Goal: Task Accomplishment & Management: Complete application form

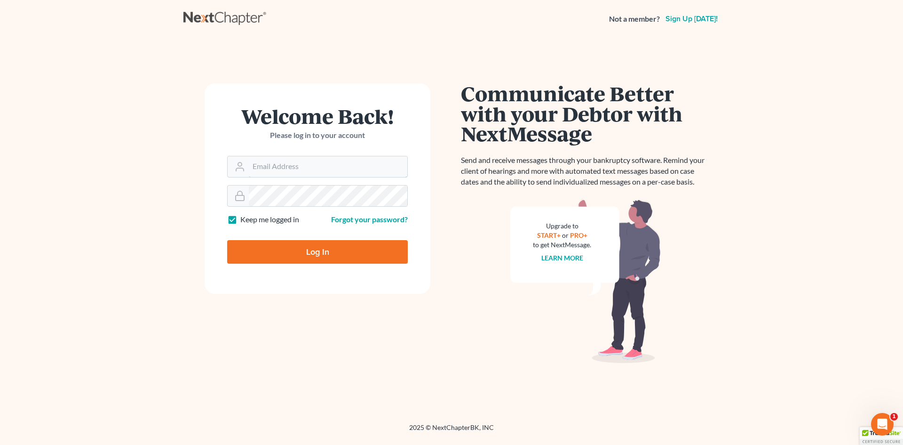
type input "tdickerson@debtreset.net"
click at [302, 247] on input "Log In" at bounding box center [317, 252] width 181 height 24
type input "Thinking..."
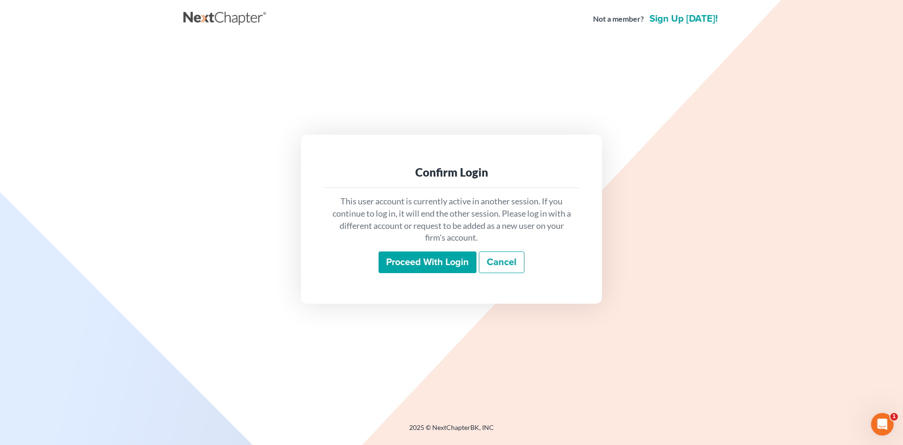
click at [424, 261] on input "Proceed with login" at bounding box center [428, 262] width 98 height 22
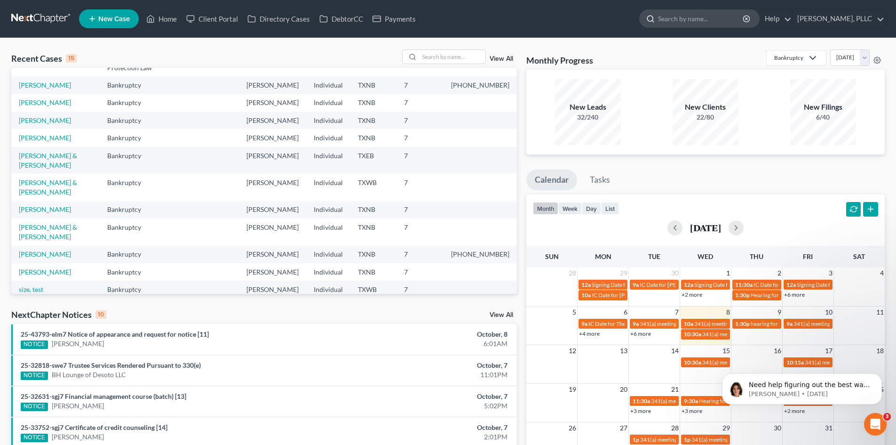
click at [667, 18] on input "search" at bounding box center [701, 18] width 86 height 17
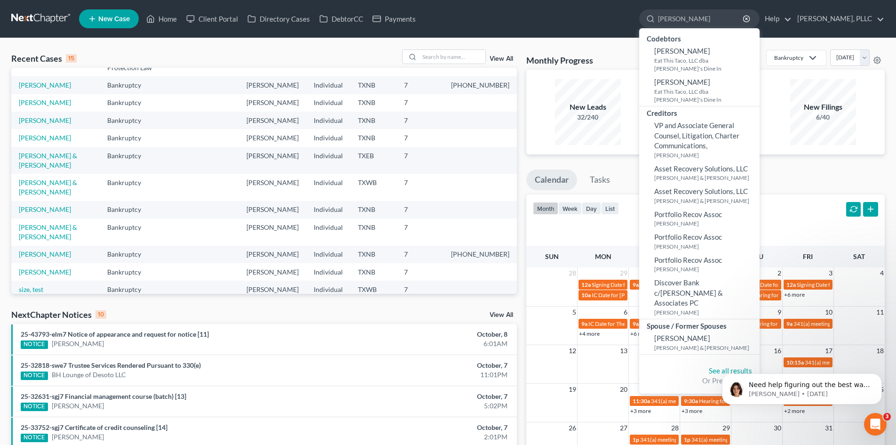
type input "[PERSON_NAME]"
click at [743, 18] on icon "button" at bounding box center [747, 19] width 8 height 8
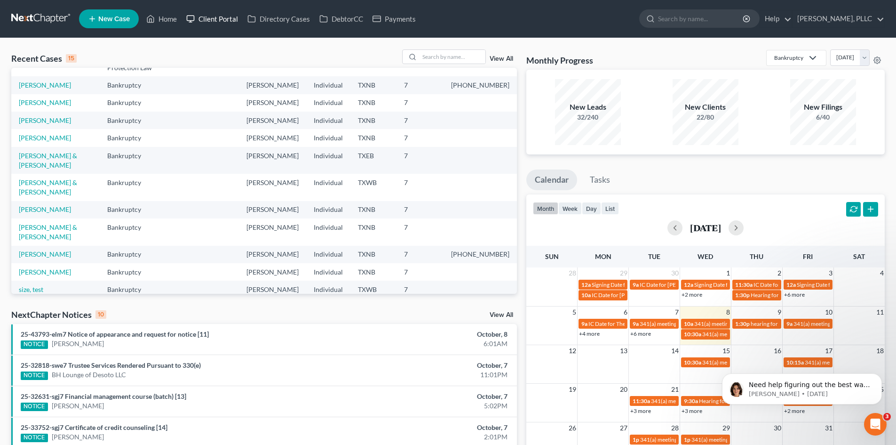
click at [208, 16] on link "Client Portal" at bounding box center [212, 18] width 61 height 17
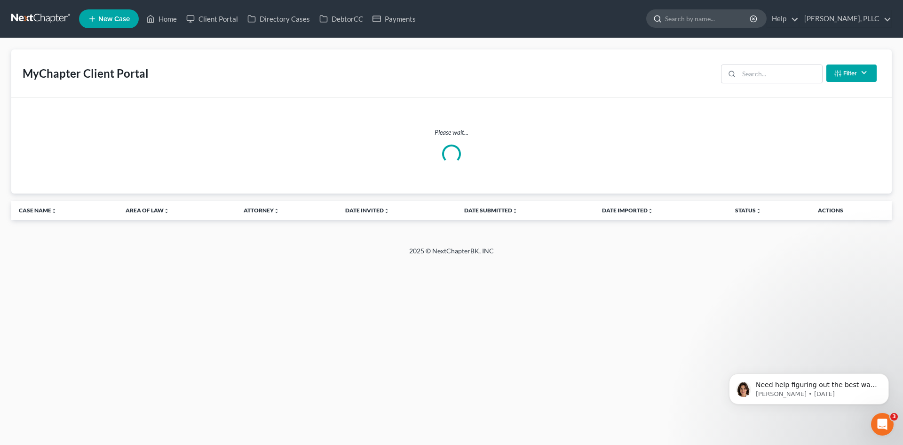
click at [687, 19] on input "search" at bounding box center [708, 18] width 86 height 17
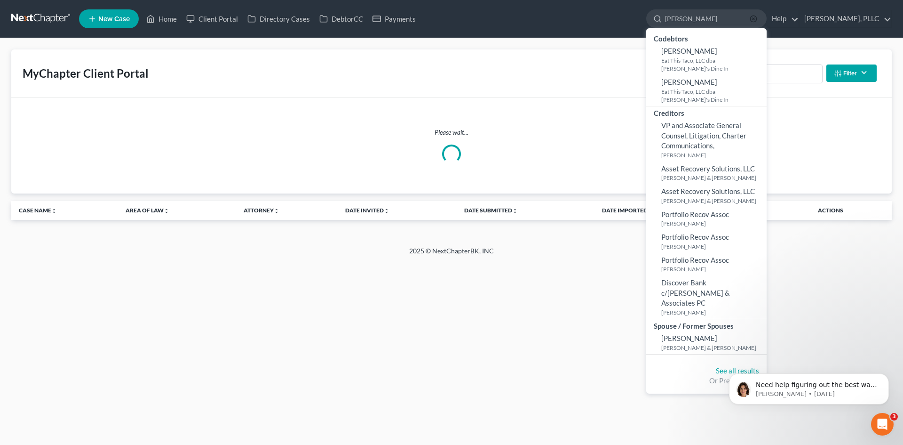
type input "[PERSON_NAME]"
click at [750, 18] on icon "button" at bounding box center [754, 19] width 8 height 8
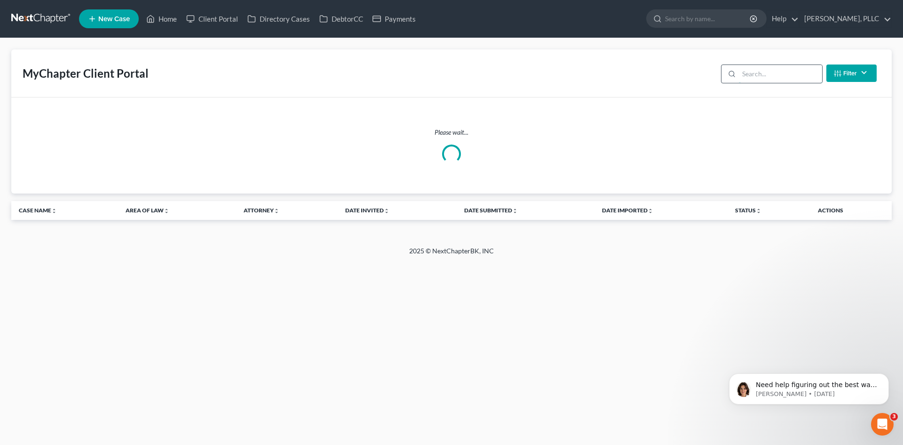
click at [755, 68] on input "search" at bounding box center [780, 74] width 83 height 18
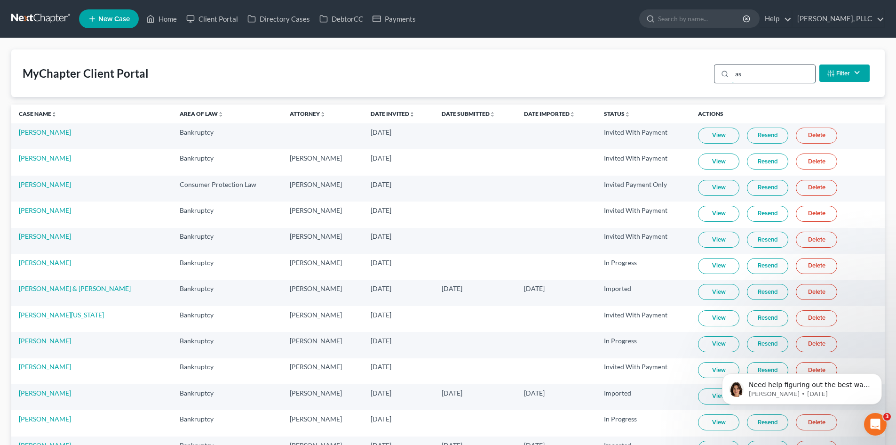
type input "a"
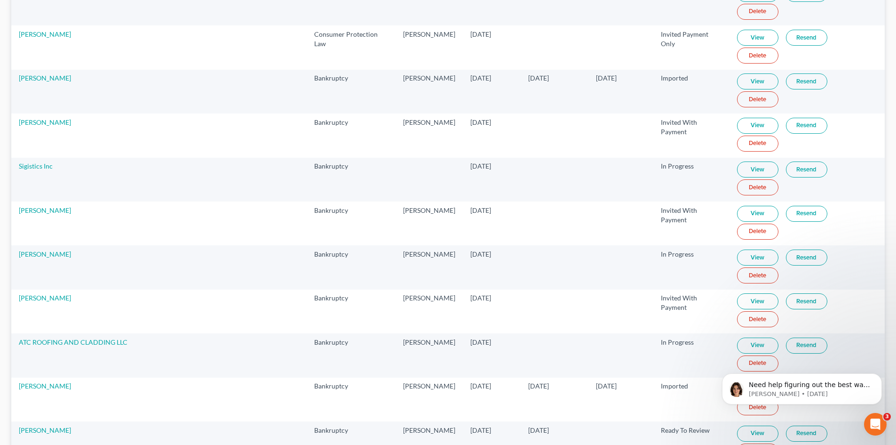
scroll to position [1647, 0]
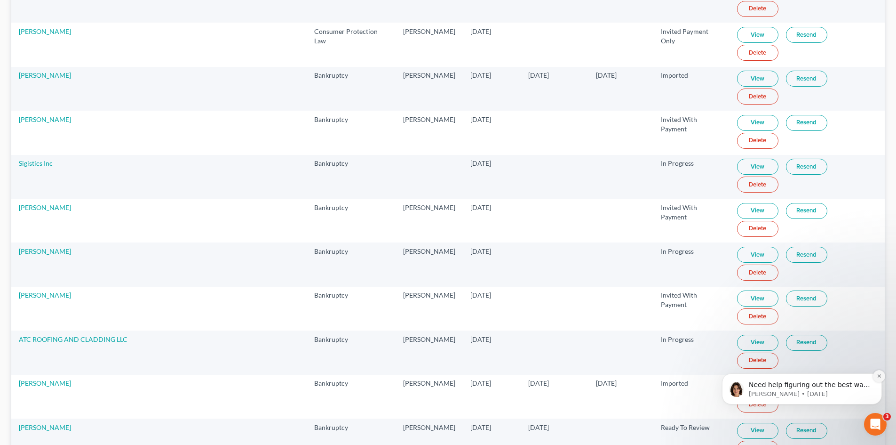
click at [876, 374] on button "Dismiss notification" at bounding box center [879, 376] width 12 height 12
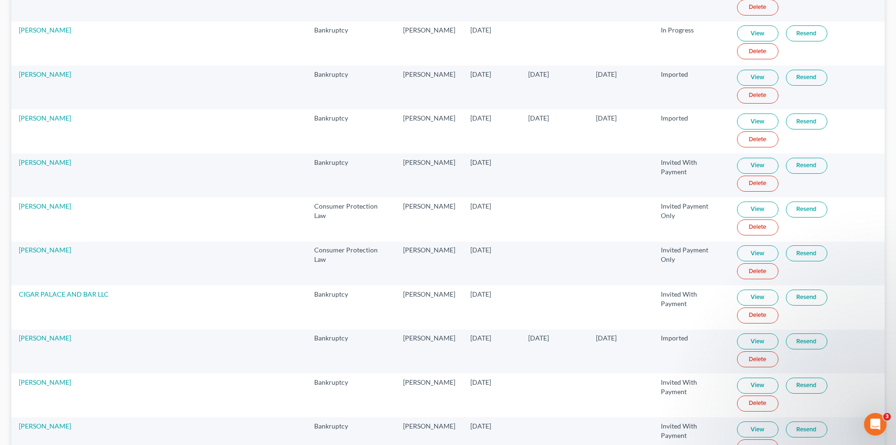
scroll to position [2494, 0]
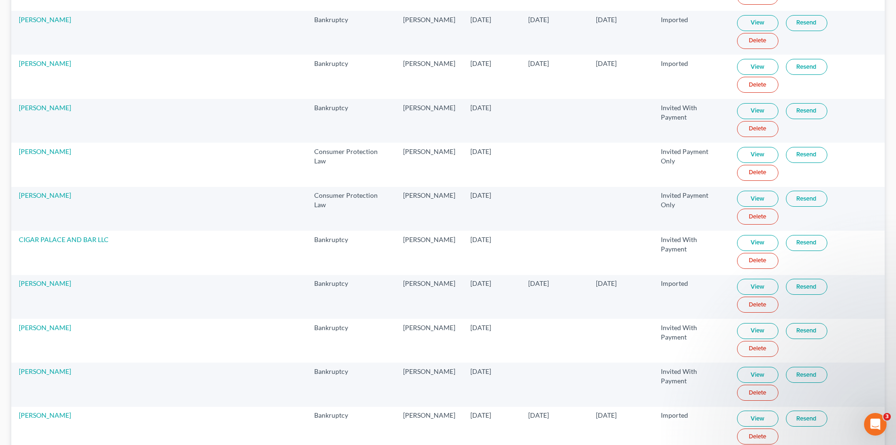
select select "1"
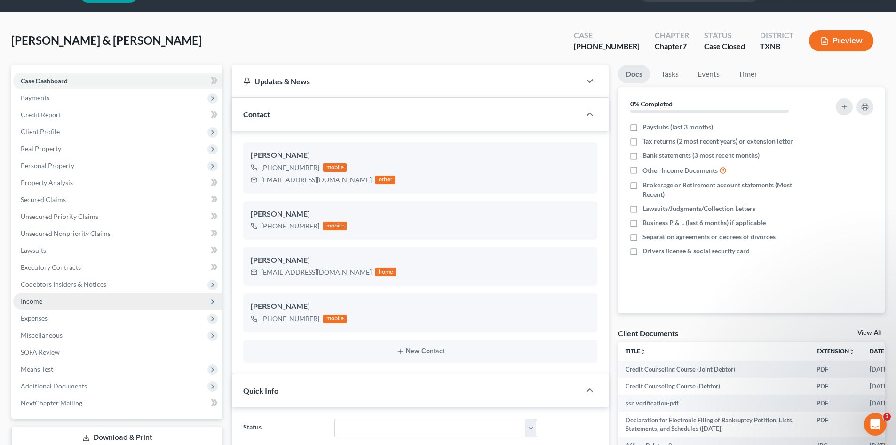
scroll to position [47, 0]
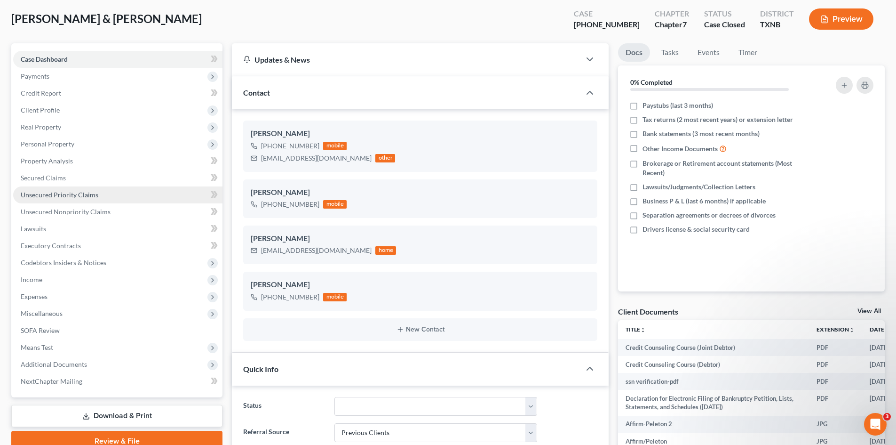
click at [33, 193] on span "Unsecured Priority Claims" at bounding box center [60, 195] width 78 height 8
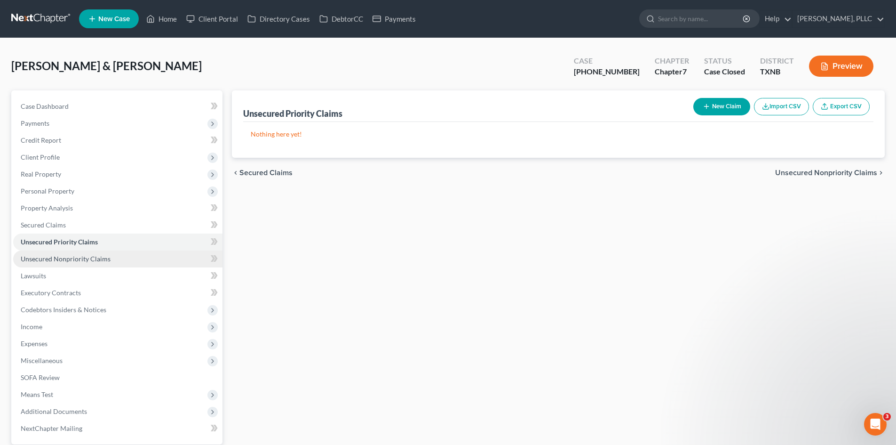
click at [49, 259] on span "Unsecured Nonpriority Claims" at bounding box center [66, 259] width 90 height 8
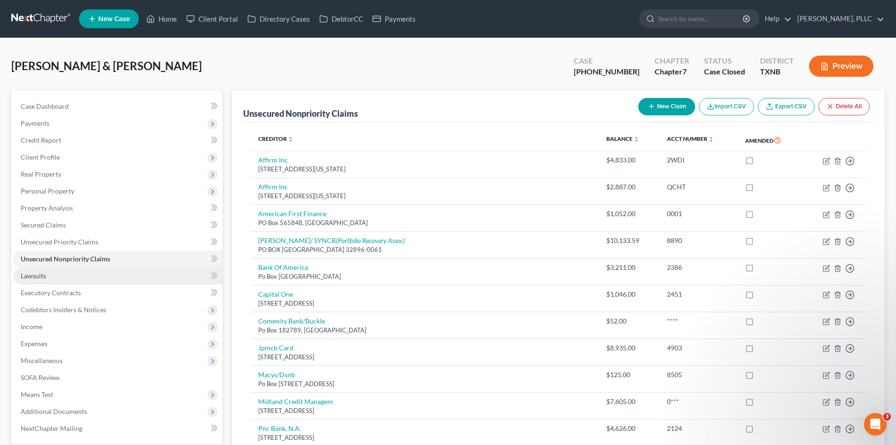
click at [36, 272] on span "Lawsuits" at bounding box center [33, 275] width 25 height 8
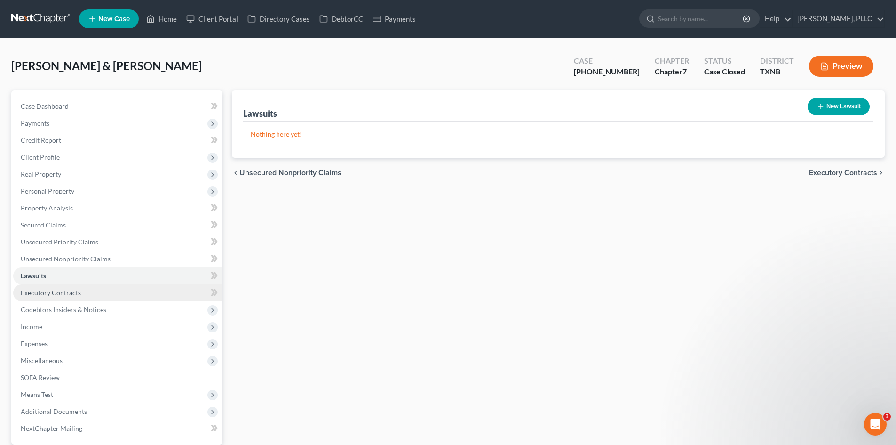
click at [39, 293] on span "Executory Contracts" at bounding box center [51, 292] width 60 height 8
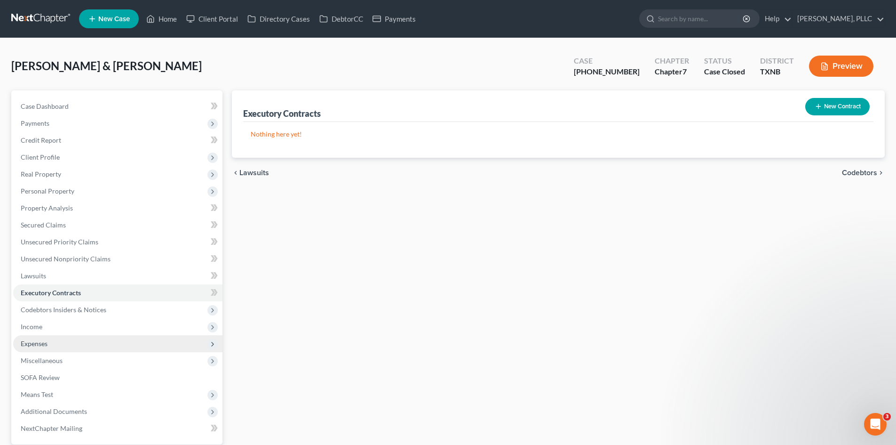
click at [27, 345] on span "Expenses" at bounding box center [34, 343] width 27 height 8
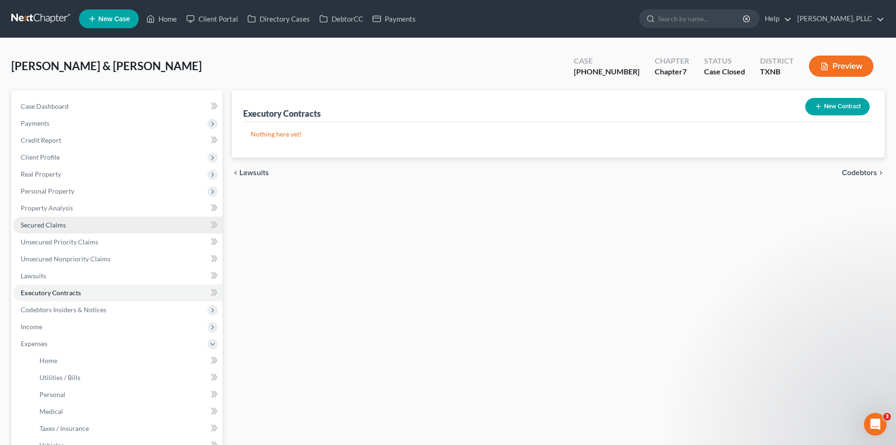
click at [50, 226] on span "Secured Claims" at bounding box center [43, 225] width 45 height 8
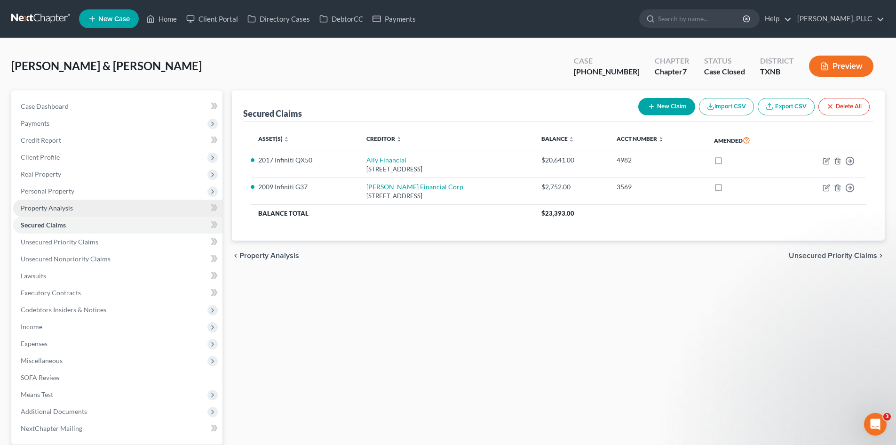
click at [40, 207] on span "Property Analysis" at bounding box center [47, 208] width 52 height 8
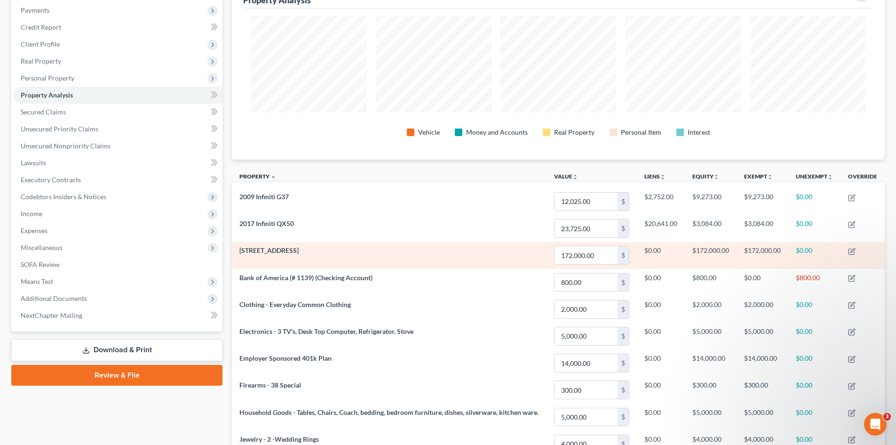
scroll to position [141, 0]
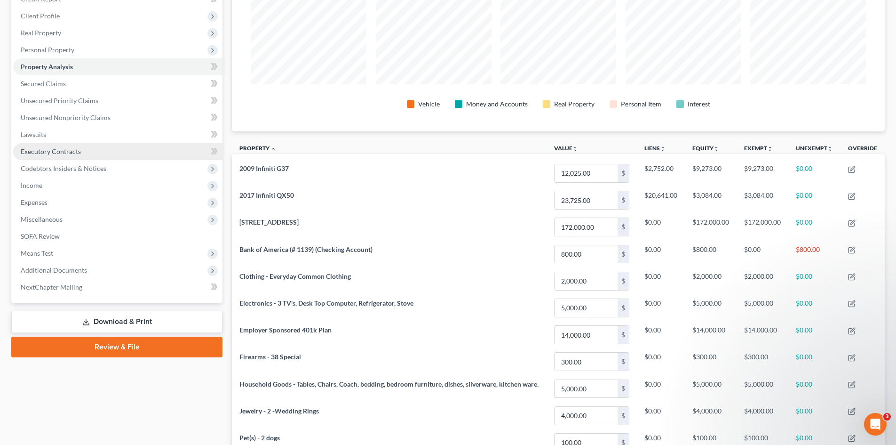
click at [54, 151] on span "Executory Contracts" at bounding box center [51, 151] width 60 height 8
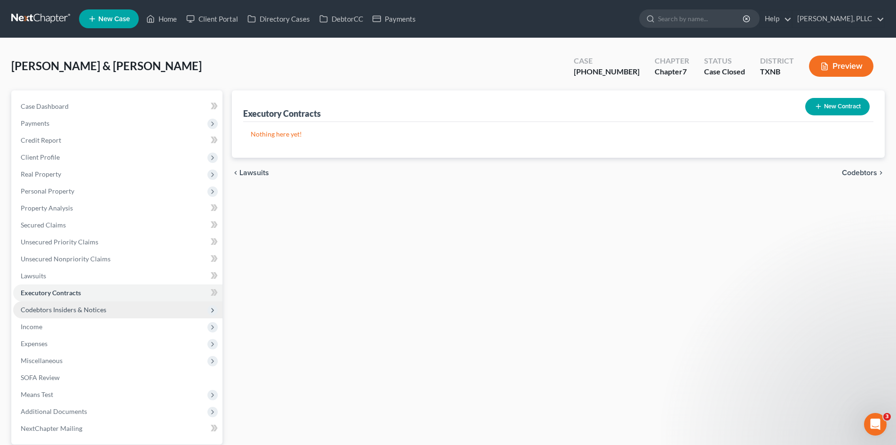
click at [40, 305] on span "Codebtors Insiders & Notices" at bounding box center [64, 309] width 86 height 8
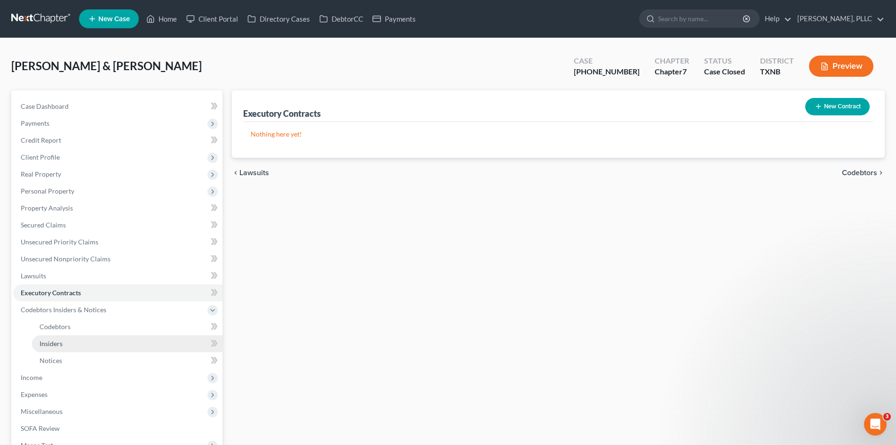
click at [45, 342] on span "Insiders" at bounding box center [51, 343] width 23 height 8
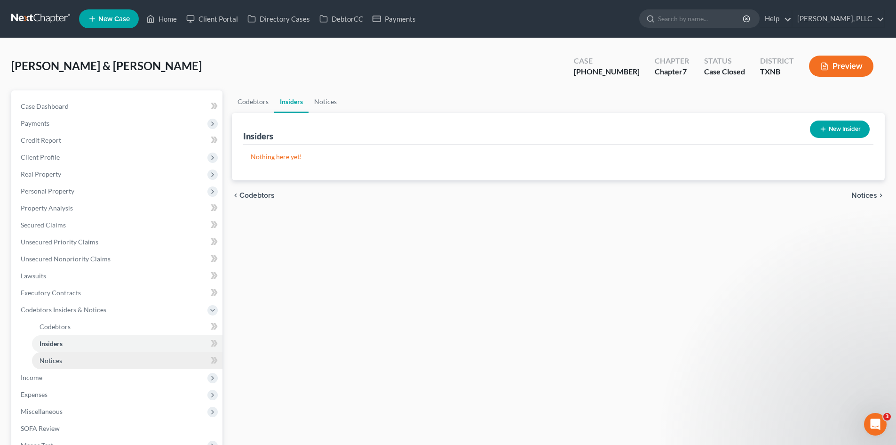
click at [48, 362] on span "Notices" at bounding box center [51, 360] width 23 height 8
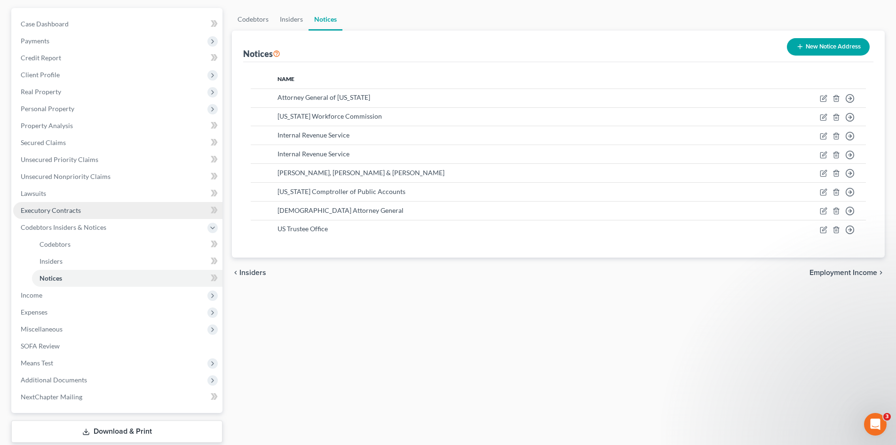
scroll to position [94, 0]
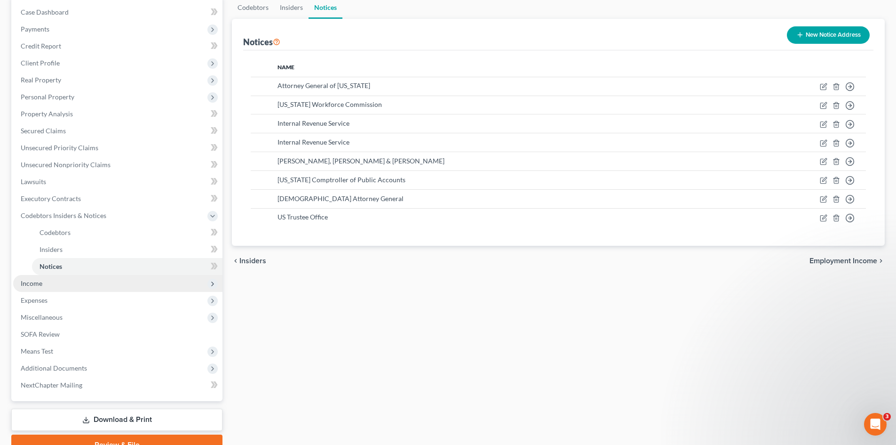
click at [21, 285] on span "Income" at bounding box center [32, 283] width 22 height 8
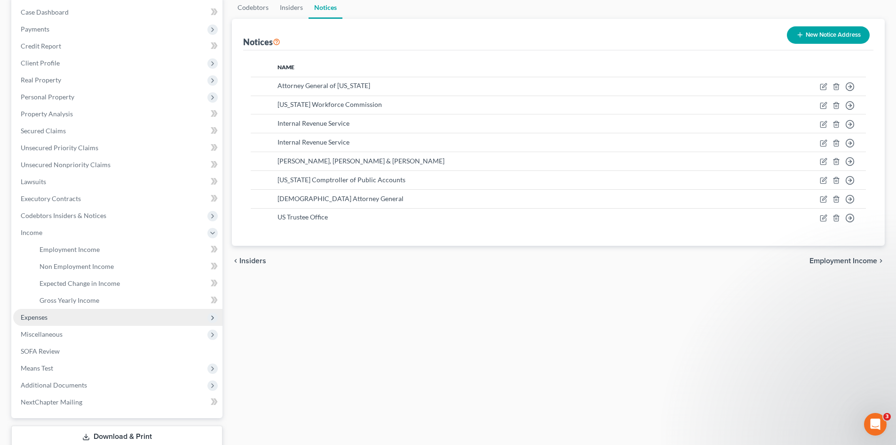
click at [29, 319] on span "Expenses" at bounding box center [34, 317] width 27 height 8
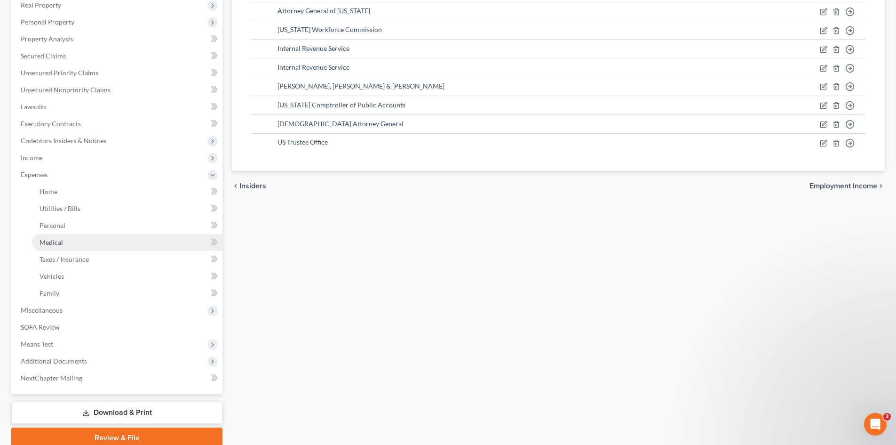
scroll to position [188, 0]
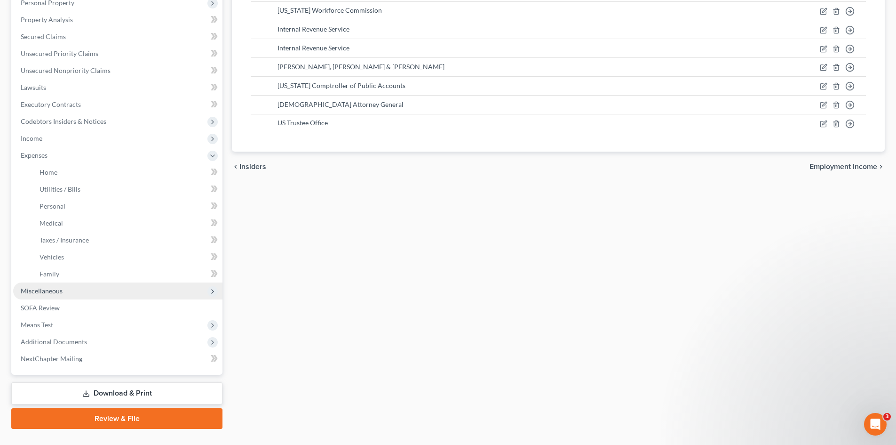
click at [44, 292] on span "Miscellaneous" at bounding box center [42, 291] width 42 height 8
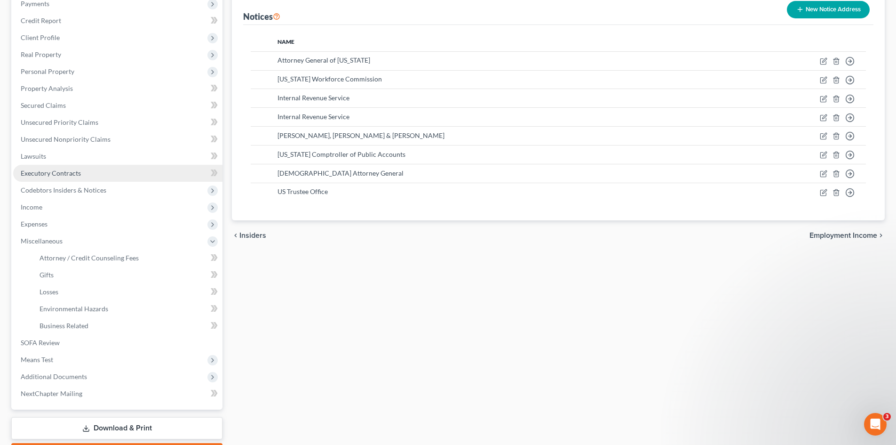
scroll to position [33, 0]
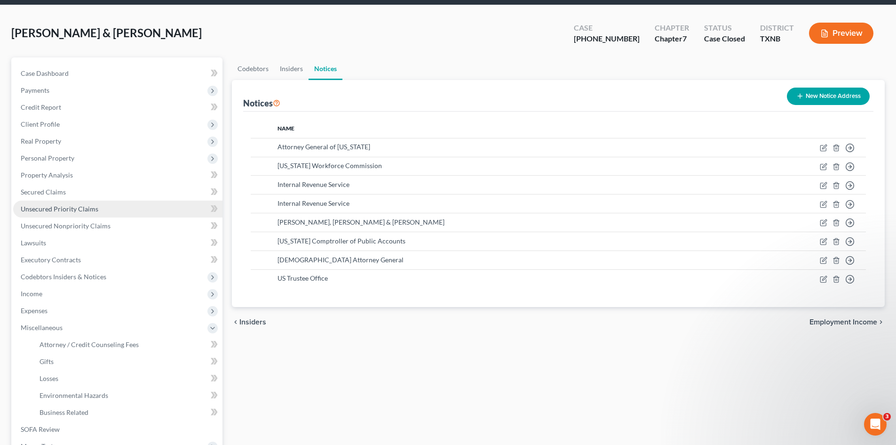
click at [68, 213] on link "Unsecured Priority Claims" at bounding box center [117, 208] width 209 height 17
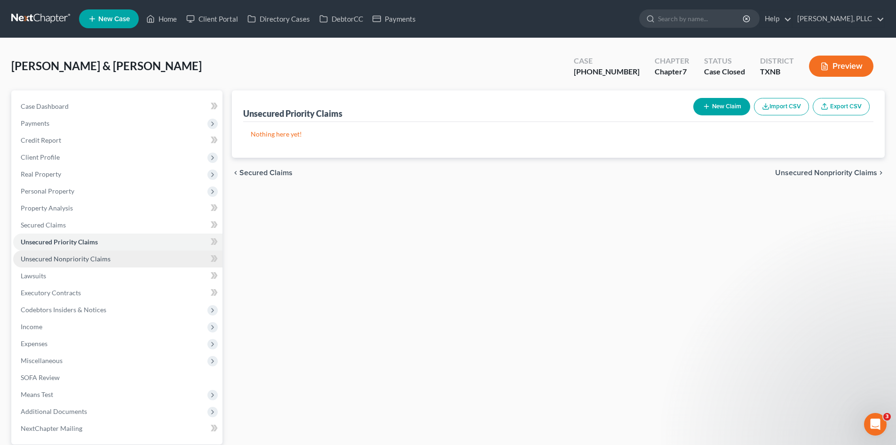
click at [60, 262] on span "Unsecured Nonpriority Claims" at bounding box center [66, 259] width 90 height 8
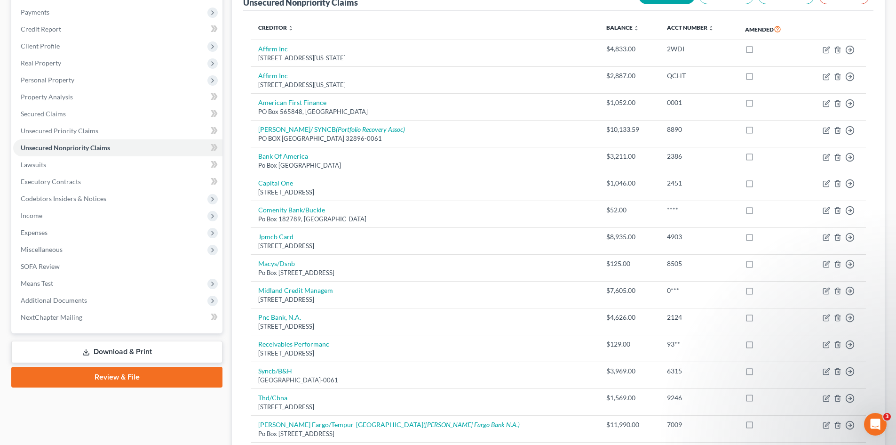
scroll to position [94, 0]
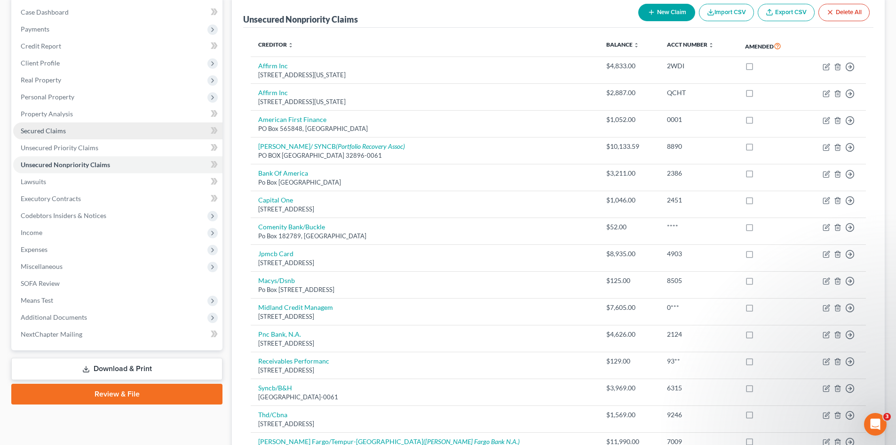
click at [29, 132] on span "Secured Claims" at bounding box center [43, 131] width 45 height 8
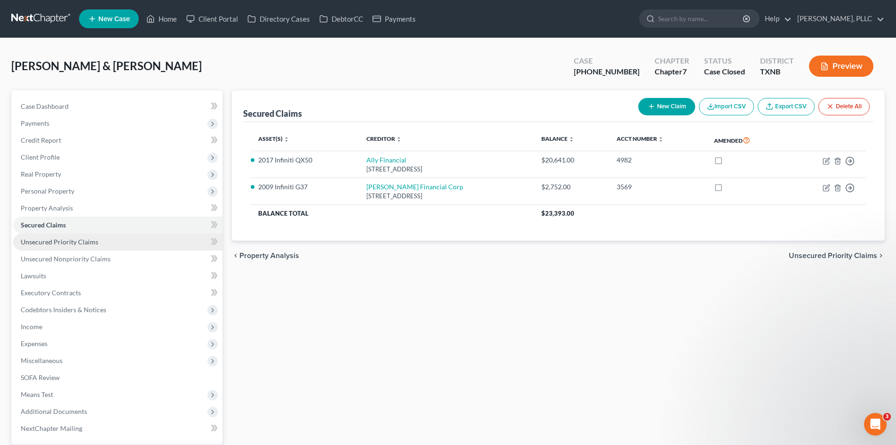
click at [46, 244] on span "Unsecured Priority Claims" at bounding box center [60, 242] width 78 height 8
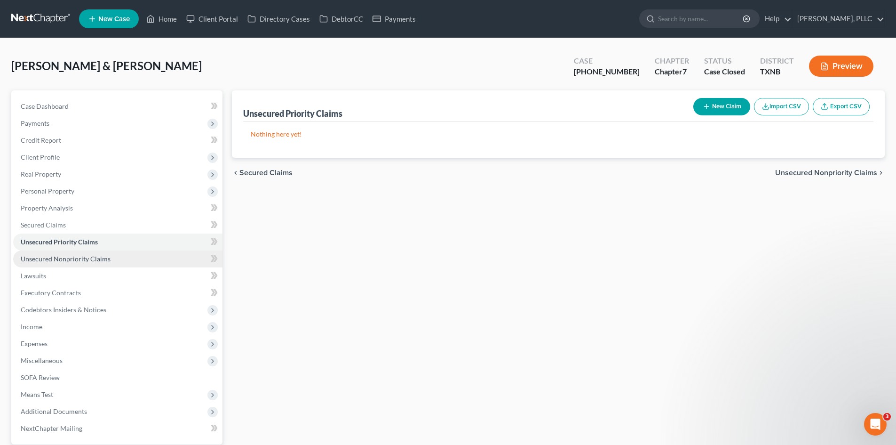
click at [37, 260] on span "Unsecured Nonpriority Claims" at bounding box center [66, 259] width 90 height 8
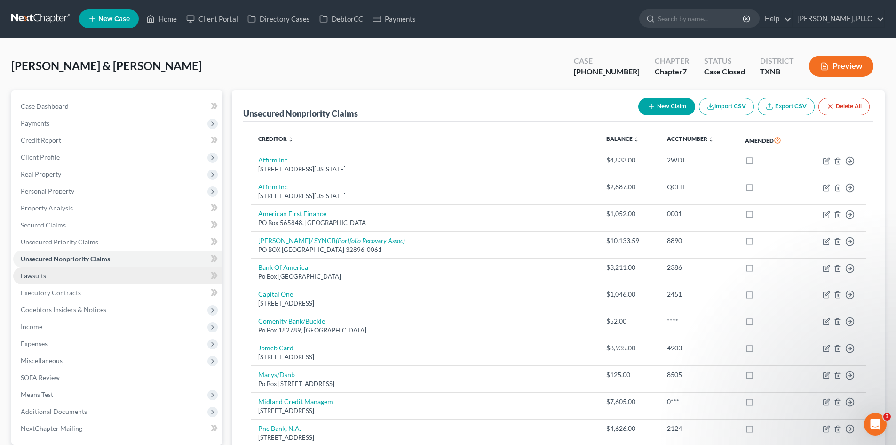
click at [32, 276] on span "Lawsuits" at bounding box center [33, 275] width 25 height 8
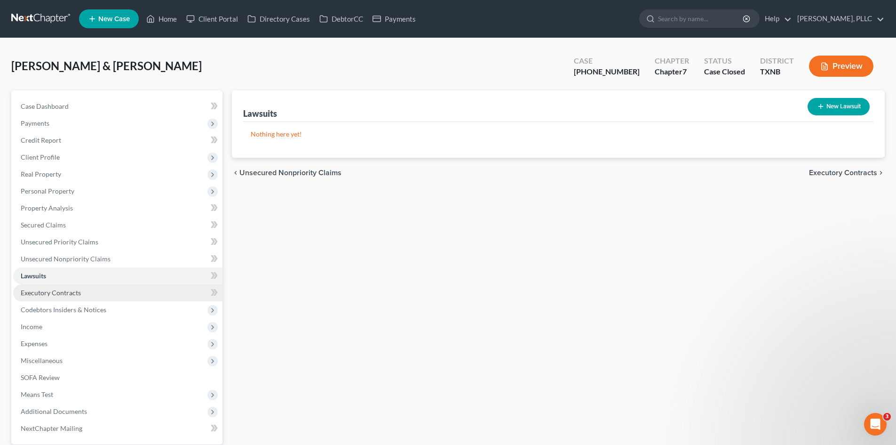
click at [40, 292] on span "Executory Contracts" at bounding box center [51, 292] width 60 height 8
click at [161, 16] on link "Home" at bounding box center [162, 18] width 40 height 17
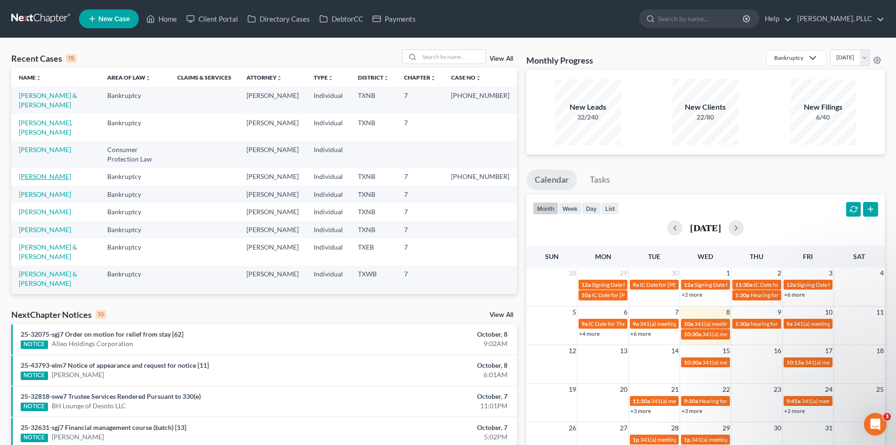
click at [29, 172] on link "[PERSON_NAME]" at bounding box center [45, 176] width 52 height 8
select select "1"
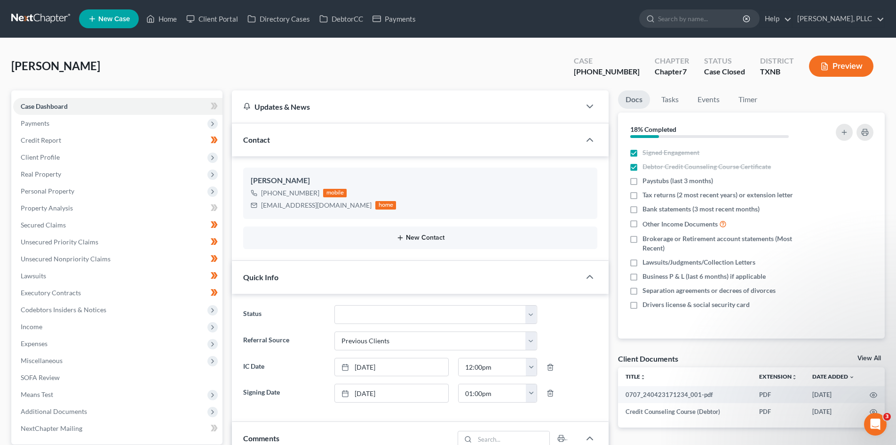
scroll to position [94, 0]
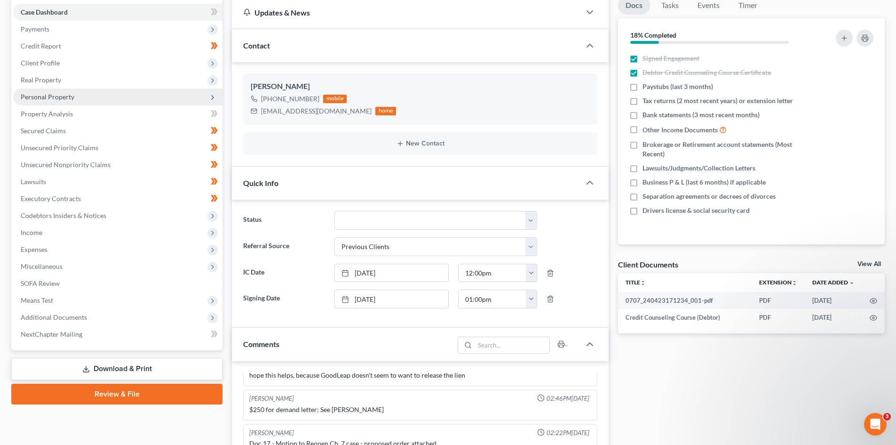
click at [26, 97] on span "Personal Property" at bounding box center [48, 97] width 54 height 8
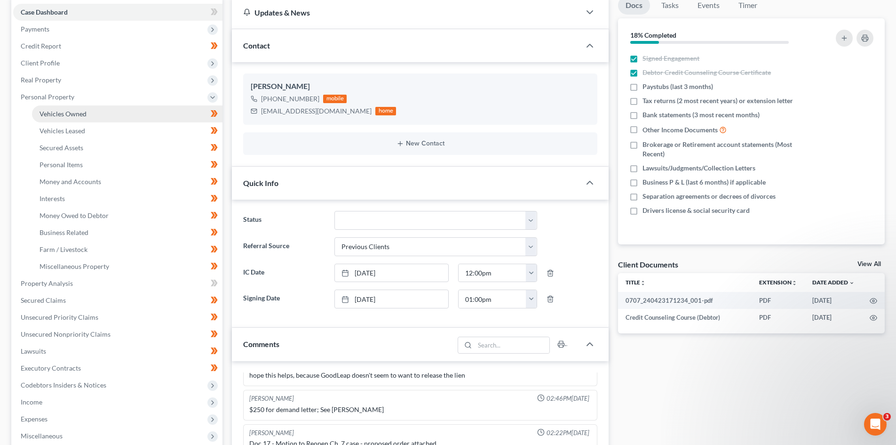
click at [59, 112] on span "Vehicles Owned" at bounding box center [63, 114] width 47 height 8
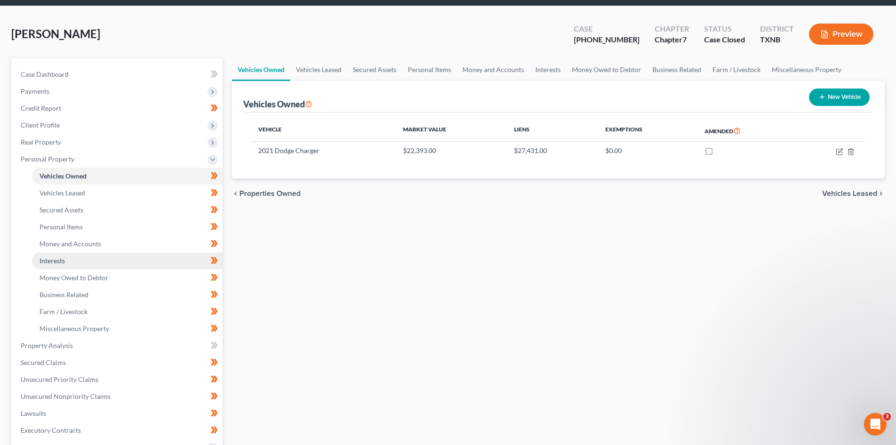
scroll to position [94, 0]
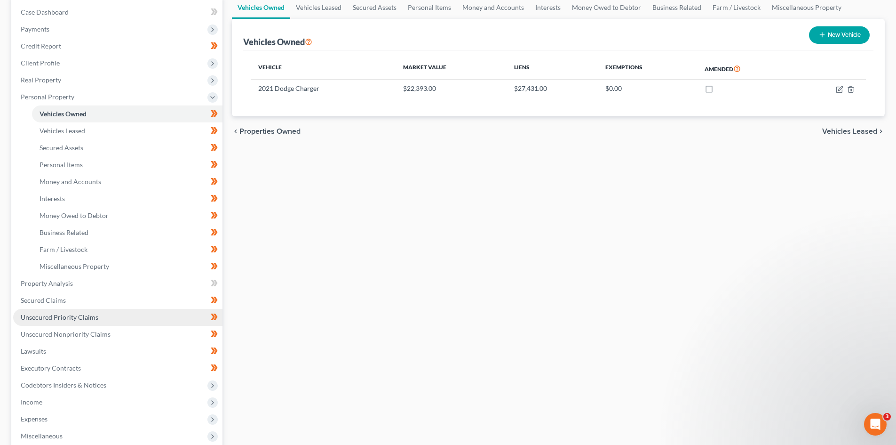
click at [32, 313] on span "Unsecured Priority Claims" at bounding box center [60, 317] width 78 height 8
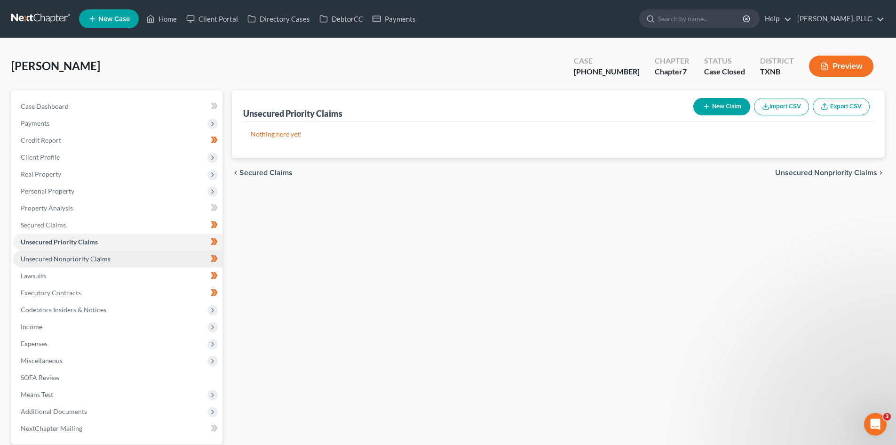
click at [34, 255] on span "Unsecured Nonpriority Claims" at bounding box center [66, 259] width 90 height 8
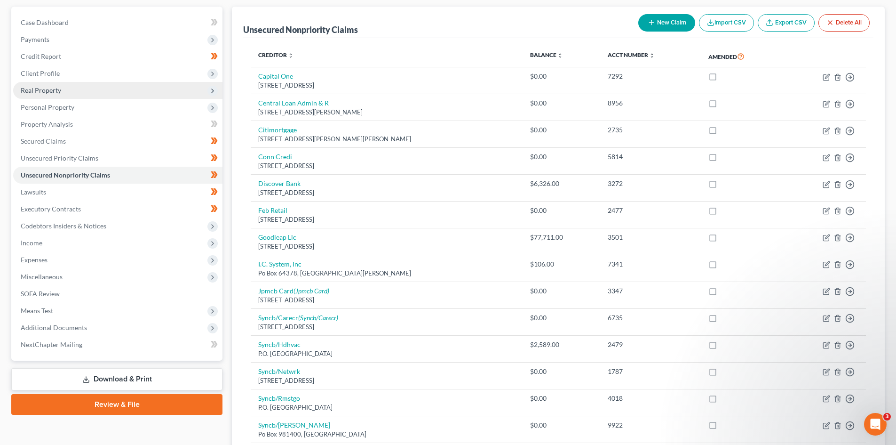
scroll to position [49, 0]
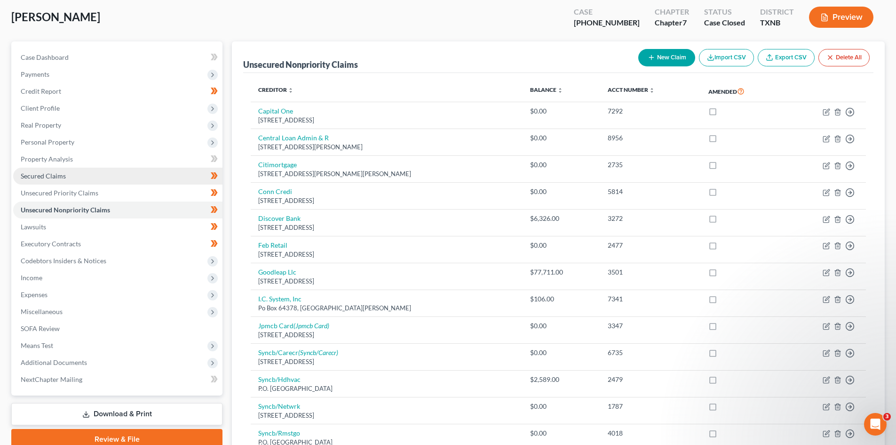
click at [39, 174] on span "Secured Claims" at bounding box center [43, 176] width 45 height 8
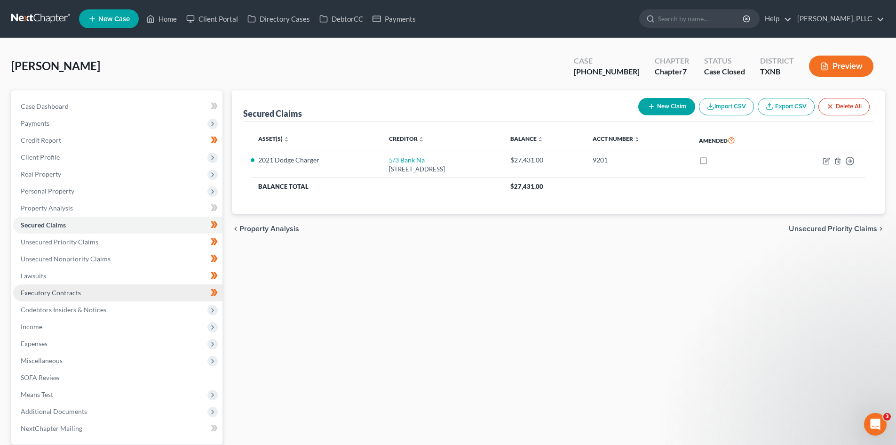
click at [51, 293] on span "Executory Contracts" at bounding box center [51, 292] width 60 height 8
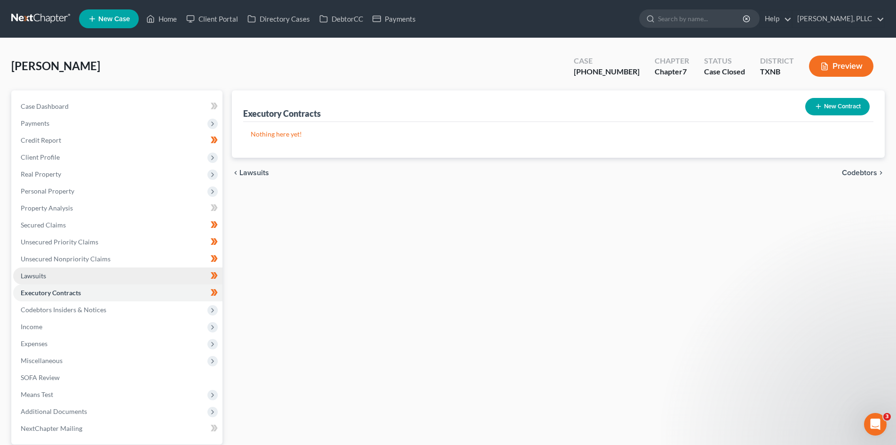
click at [32, 277] on span "Lawsuits" at bounding box center [33, 275] width 25 height 8
click at [44, 308] on span "Codebtors Insiders & Notices" at bounding box center [64, 309] width 86 height 8
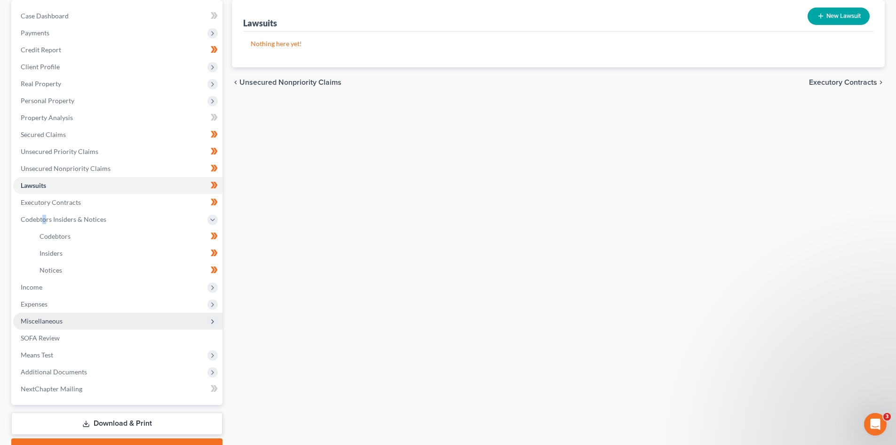
scroll to position [94, 0]
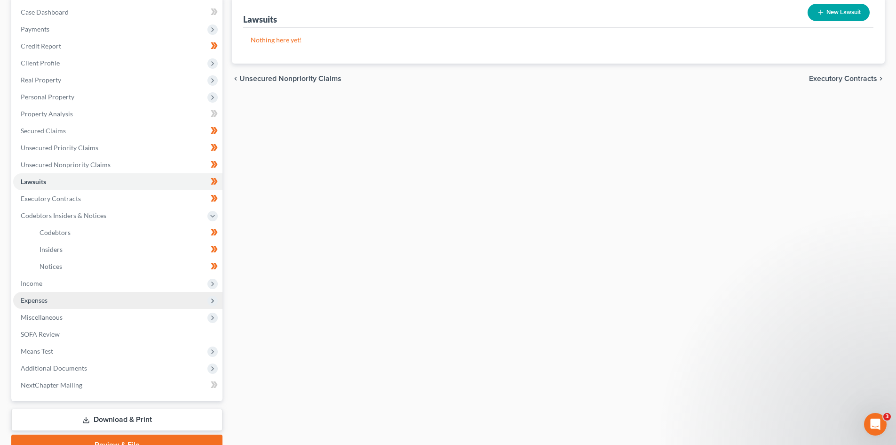
click at [35, 298] on span "Expenses" at bounding box center [34, 300] width 27 height 8
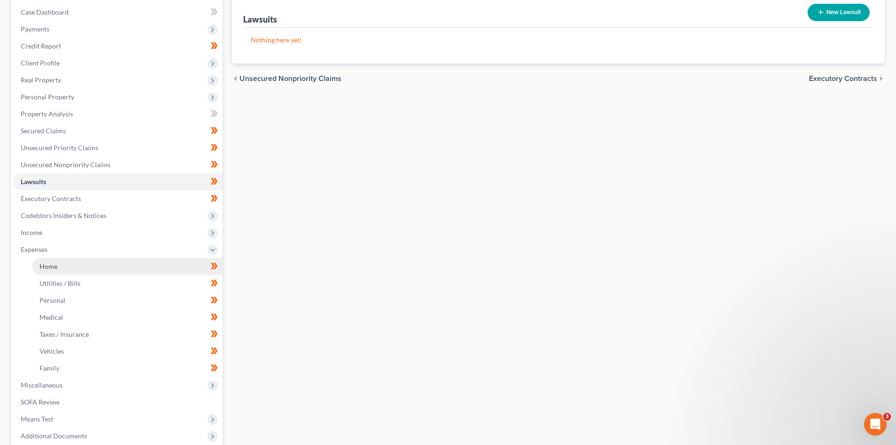
click at [46, 267] on span "Home" at bounding box center [49, 266] width 18 height 8
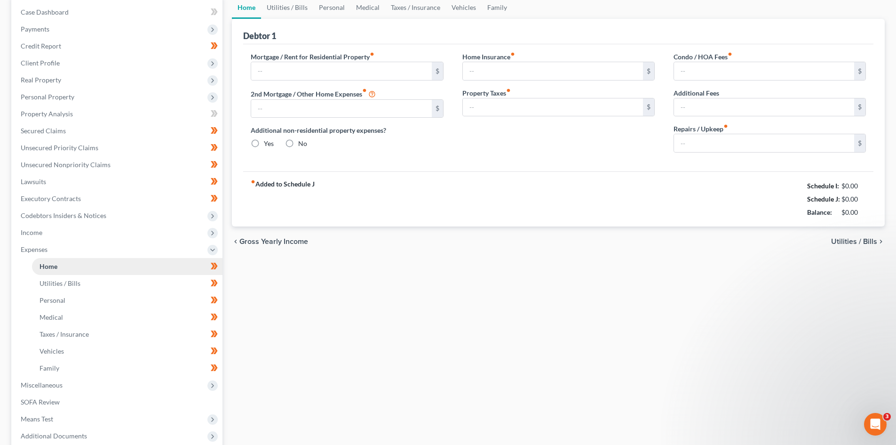
type input "0.00"
radio input "true"
type input "150.00"
type input "20.00"
type input "0.00"
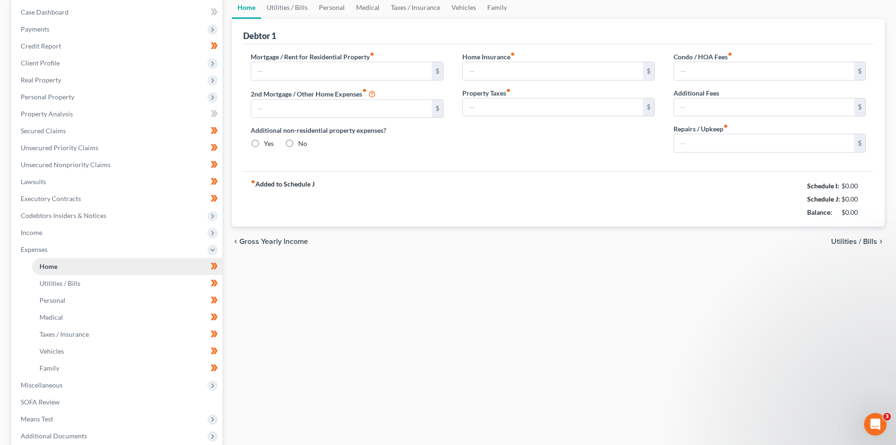
type input "0.00"
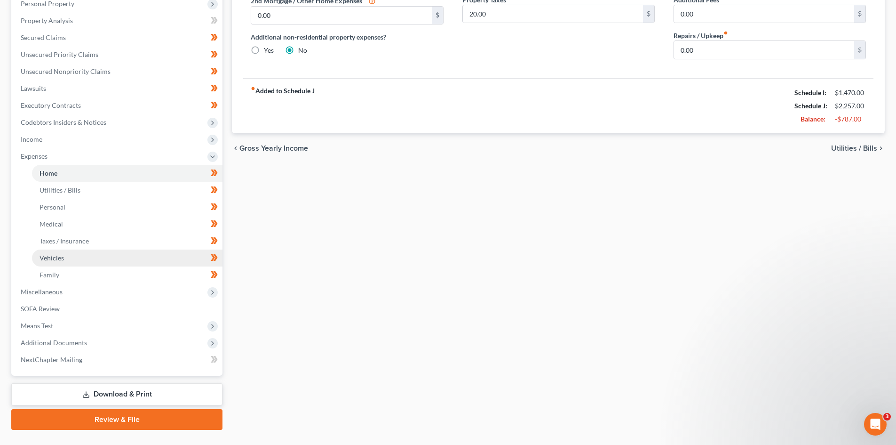
scroll to position [188, 0]
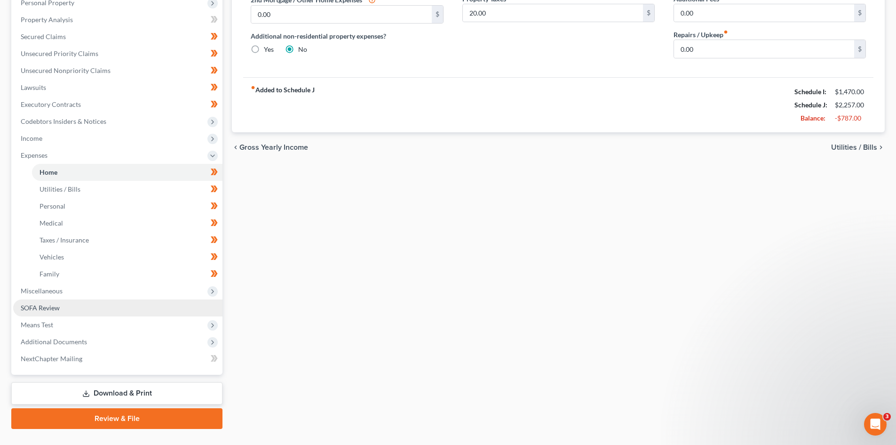
click at [41, 306] on span "SOFA Review" at bounding box center [40, 307] width 39 height 8
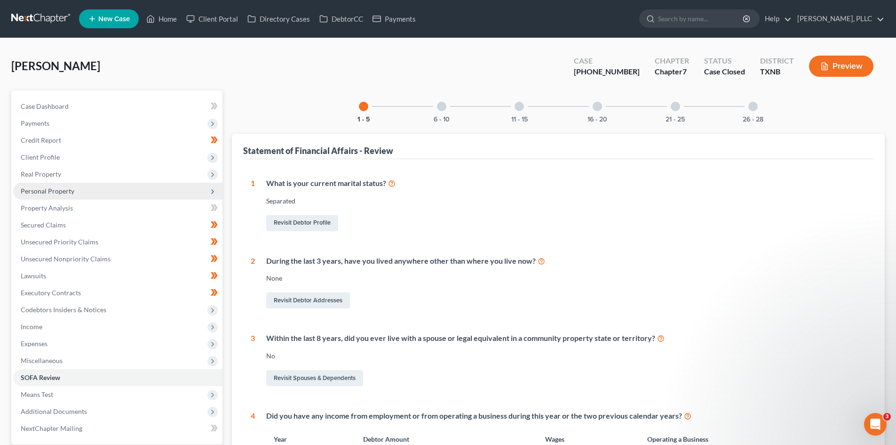
click at [36, 186] on span "Personal Property" at bounding box center [117, 191] width 209 height 17
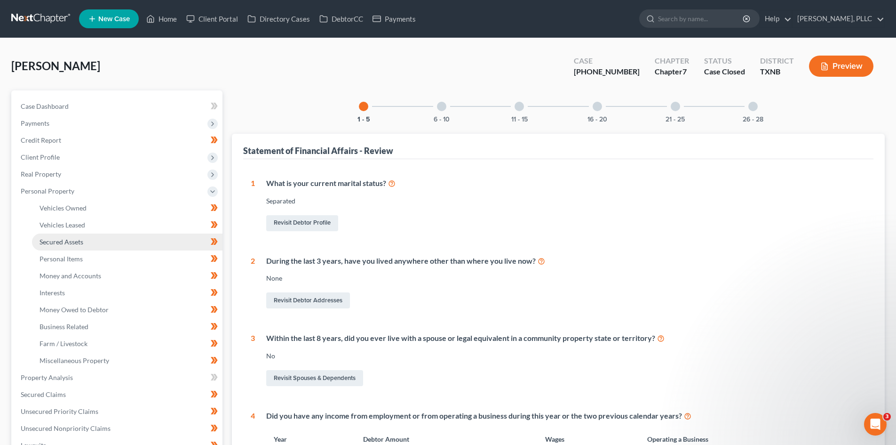
click at [57, 243] on span "Secured Assets" at bounding box center [62, 242] width 44 height 8
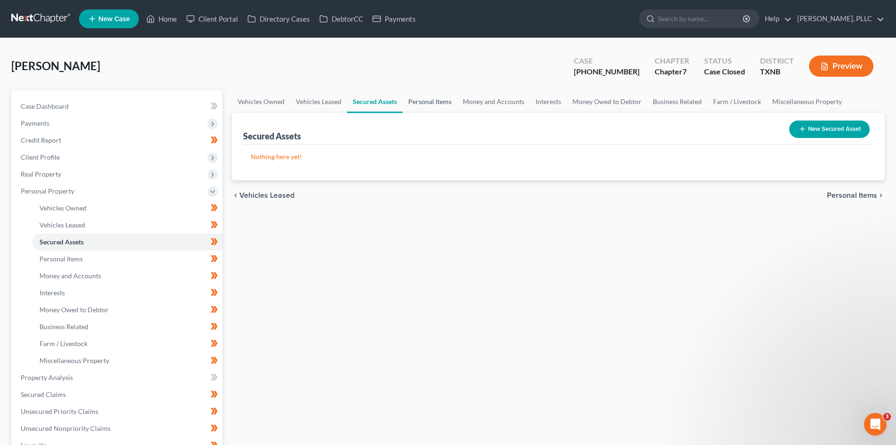
click at [440, 100] on link "Personal Items" at bounding box center [430, 101] width 55 height 23
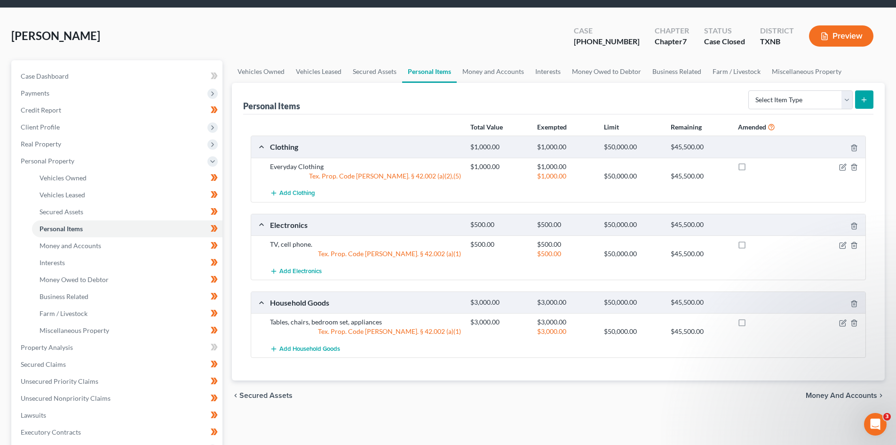
scroll to position [47, 0]
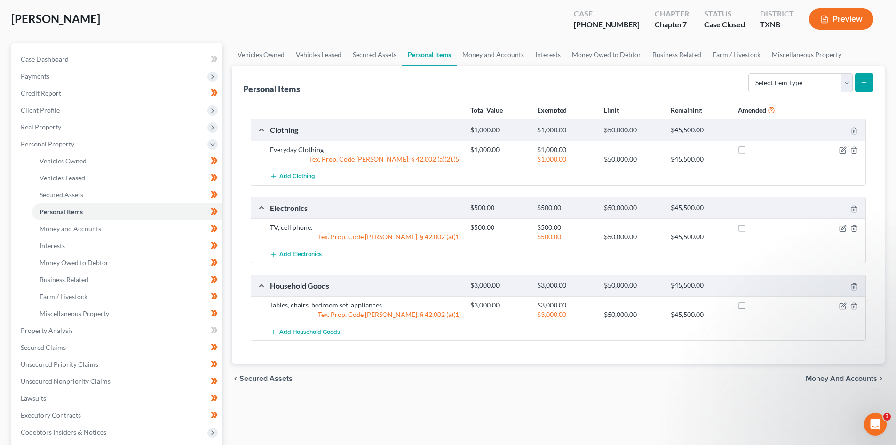
drag, startPoint x: 447, startPoint y: 264, endPoint x: 441, endPoint y: 265, distance: 5.7
click at [446, 265] on div "Clothing $1,000.00 $1,000.00 $50,000.00 $45,500.00 Everyday Clothing $1,000.00 …" at bounding box center [558, 230] width 615 height 222
